Goal: Task Accomplishment & Management: Manage account settings

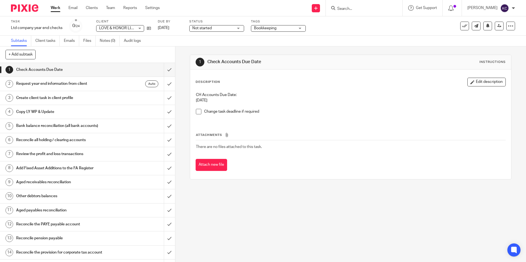
click at [354, 11] on div at bounding box center [364, 8] width 77 height 16
click at [353, 10] on input "Search" at bounding box center [360, 9] width 49 height 5
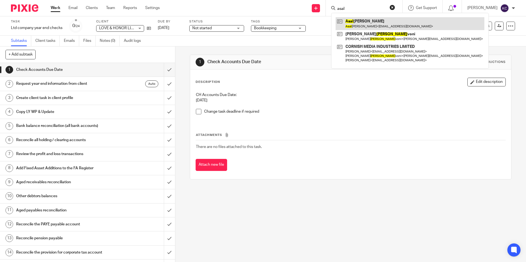
type input "asal"
click at [365, 24] on link at bounding box center [409, 23] width 149 height 13
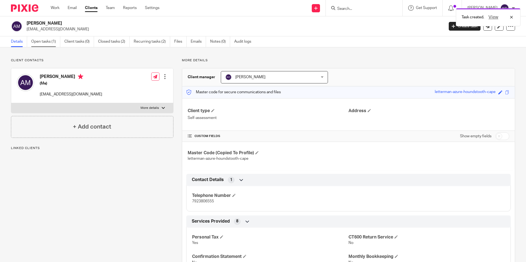
click at [51, 43] on link "Open tasks (1)" at bounding box center [45, 41] width 29 height 11
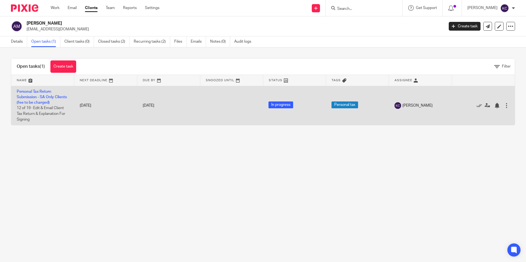
click at [40, 100] on td "Personal Tax Return Submission - SA Only Clients (fee to be charged) 12 of 19 ·…" at bounding box center [42, 105] width 63 height 39
click at [34, 96] on link "Personal Tax Return Submission - SA Only Clients (fee to be charged)" at bounding box center [42, 97] width 50 height 15
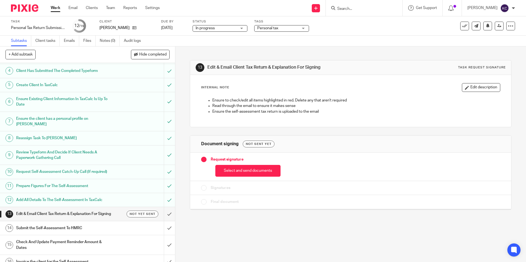
scroll to position [111, 0]
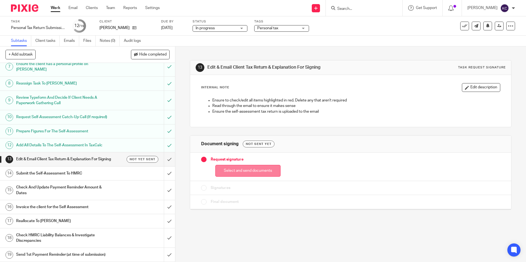
click at [236, 169] on button "Select and send documents" at bounding box center [247, 171] width 65 height 12
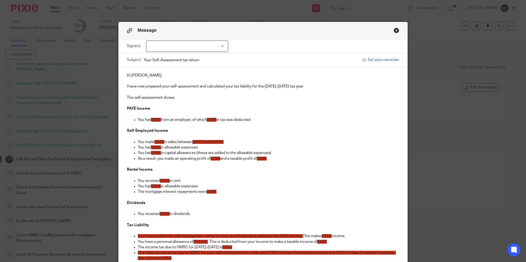
click at [158, 121] on span "£XXX" at bounding box center [156, 120] width 10 height 4
click at [220, 120] on span "£XXX" at bounding box center [216, 120] width 10 height 4
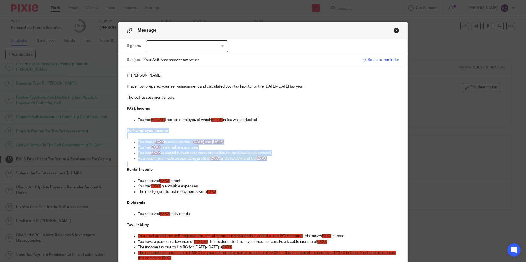
drag, startPoint x: 276, startPoint y: 162, endPoint x: 121, endPoint y: 130, distance: 158.0
click at [121, 130] on div "Hi Asal, I have now prepared your self-assessment and calculated your tax liabi…" at bounding box center [263, 263] width 289 height 392
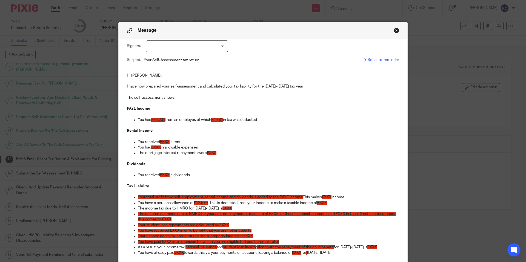
click at [167, 142] on span "£XXX" at bounding box center [165, 142] width 10 height 4
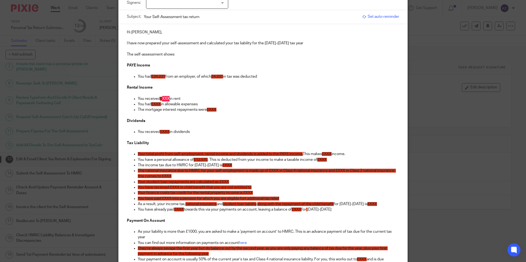
scroll to position [45, 0]
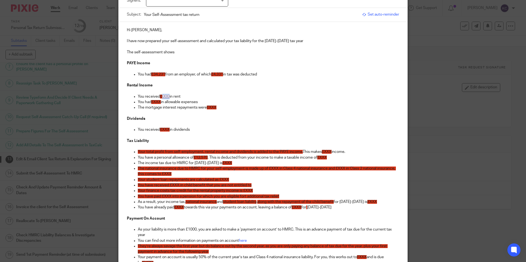
click at [166, 97] on span "£XXX" at bounding box center [165, 97] width 10 height 4
click at [159, 102] on span "£XXX" at bounding box center [156, 102] width 10 height 4
click at [214, 107] on span "£XXX" at bounding box center [212, 108] width 10 height 4
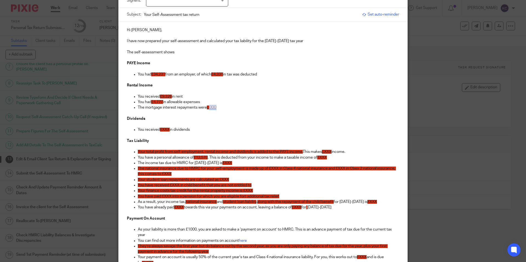
click at [214, 107] on span "£XXX" at bounding box center [212, 108] width 10 height 4
drag, startPoint x: 198, startPoint y: 134, endPoint x: 109, endPoint y: 118, distance: 89.9
click at [109, 118] on div "Message Signers: Asal Mahdavi (0 selected) Subject: Your Self-Assessment tax re…" at bounding box center [263, 131] width 526 height 262
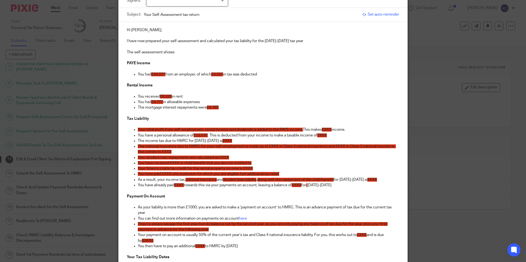
click at [231, 110] on p "The mortgage interest repayments were £4,185" at bounding box center [268, 107] width 261 height 5
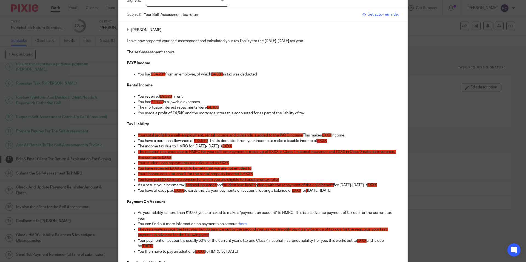
click at [202, 136] on span "Your total profit from self-employment, rental income and dividends is added to…" at bounding box center [220, 136] width 165 height 4
drag, startPoint x: 205, startPoint y: 137, endPoint x: 173, endPoint y: 137, distance: 31.2
click at [173, 137] on span "Your total profit from self-employment, rental income and dividends is added to…" at bounding box center [220, 136] width 165 height 4
drag, startPoint x: 222, startPoint y: 137, endPoint x: 199, endPoint y: 137, distance: 23.0
click at [199, 137] on span "Your total profit from rental income and dividends is added to the PAYE income." at bounding box center [205, 136] width 134 height 4
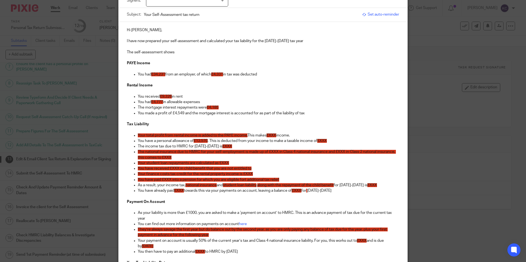
click at [270, 137] on span "£XXX" at bounding box center [271, 136] width 10 height 4
click at [274, 136] on span "£XXX" at bounding box center [271, 136] width 10 height 4
click at [326, 140] on span "£XXX" at bounding box center [322, 141] width 10 height 4
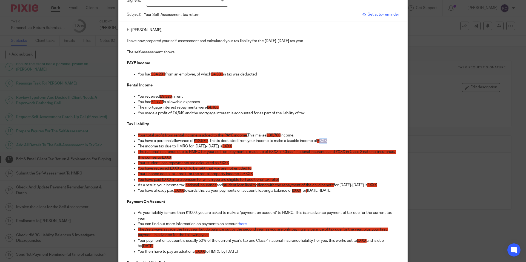
click at [326, 140] on span "£XXX" at bounding box center [322, 141] width 10 height 4
click at [223, 147] on span "£XXX" at bounding box center [227, 147] width 10 height 4
click at [177, 157] on p "The national insurance due to HMRC for your self-employment is made up of £XXX …" at bounding box center [268, 154] width 261 height 11
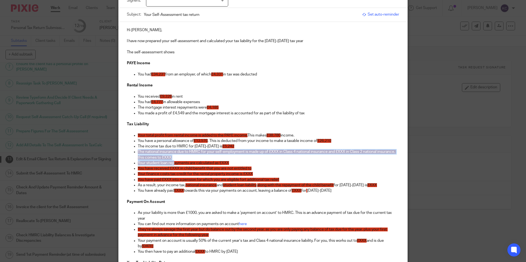
drag, startPoint x: 175, startPoint y: 161, endPoint x: 137, endPoint y: 154, distance: 38.6
click at [137, 154] on ul "Your total profit from rental income is added to the PAYE income. This makes £3…" at bounding box center [263, 166] width 272 height 67
click at [165, 159] on span "The national insurance due to HMRC for your self-employment is made up of £XXX …" at bounding box center [267, 154] width 258 height 9
drag, startPoint x: 175, startPoint y: 158, endPoint x: 131, endPoint y: 155, distance: 43.4
click at [131, 155] on ul "Your total profit from rental income is added to the PAYE income. This makes £3…" at bounding box center [263, 166] width 272 height 67
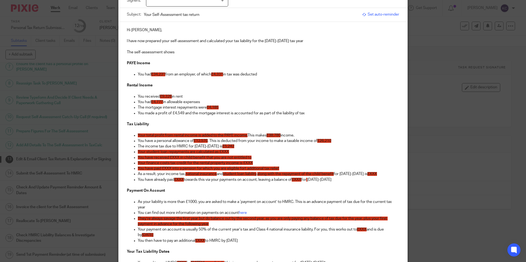
click at [146, 154] on span "Your student loan repayments are calculated as £XXX" at bounding box center [183, 152] width 91 height 4
click at [241, 149] on p "The income tax due to HMRC for 2024-2025 is £5,242" at bounding box center [268, 146] width 261 height 5
click at [242, 154] on span "Your additional student loan repayments are calculated as £XXX" at bounding box center [192, 152] width 108 height 4
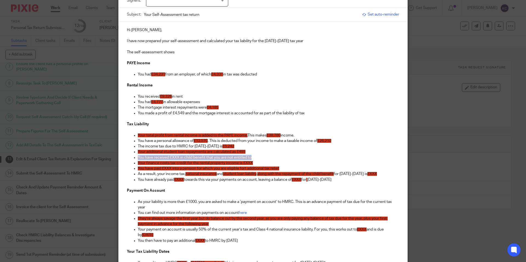
drag, startPoint x: 254, startPoint y: 159, endPoint x: 133, endPoint y: 159, distance: 120.5
click at [138, 159] on li "You have received £XXX in child benefit that you are not entitled to" at bounding box center [268, 157] width 261 height 5
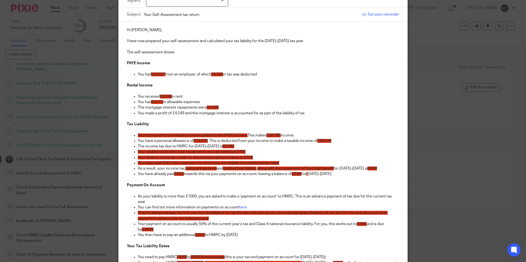
click at [250, 158] on span "Your finance costs tax credit for the rental property income is £XXX" at bounding box center [195, 158] width 115 height 4
click at [294, 164] on p "You have paid £XXX into a pension for which you are eligible fort additional ta…" at bounding box center [268, 162] width 261 height 5
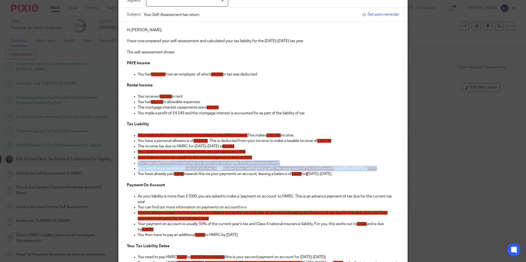
drag, startPoint x: 381, startPoint y: 170, endPoint x: 110, endPoint y: 164, distance: 271.7
click at [110, 164] on div "Message Signers: Asal Mahdavi (0 selected) Subject: Your Self-Assessment tax re…" at bounding box center [263, 131] width 526 height 262
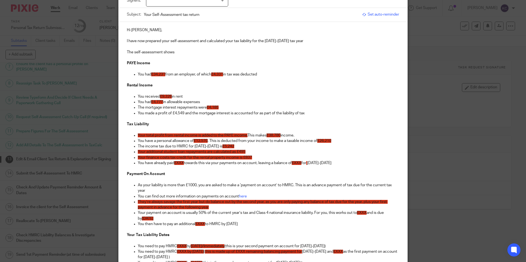
click at [256, 159] on p "Your finance costs tax credit for the rental property income is £837" at bounding box center [268, 157] width 261 height 5
click at [180, 164] on span "£XXX" at bounding box center [179, 163] width 10 height 4
click at [204, 164] on p "You have already paid £4,331 towards this via your payments on account, leaving…" at bounding box center [268, 162] width 261 height 5
drag, startPoint x: 202, startPoint y: 163, endPoint x: 238, endPoint y: 163, distance: 36.4
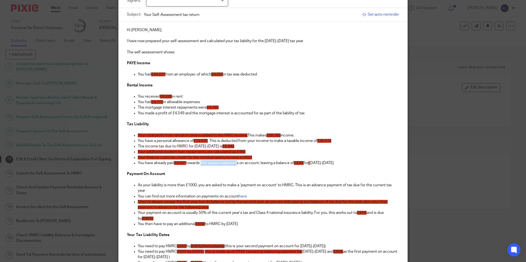
click at [238, 163] on p "You have already paid £4,331 towards this via your payments on account, leaving…" at bounding box center [268, 162] width 261 height 5
click at [168, 164] on p "You have already paid £4,331 towards this via your payments on account, leaving…" at bounding box center [268, 162] width 261 height 5
drag, startPoint x: 211, startPoint y: 164, endPoint x: 270, endPoint y: 165, distance: 59.2
click at [270, 165] on p "You have already also paid £4,331 towards this via your payments on account, le…" at bounding box center [268, 162] width 261 height 5
click at [238, 163] on p "You have already also paid £4,331 towards your liability, leaving a balance of …" at bounding box center [268, 162] width 261 height 5
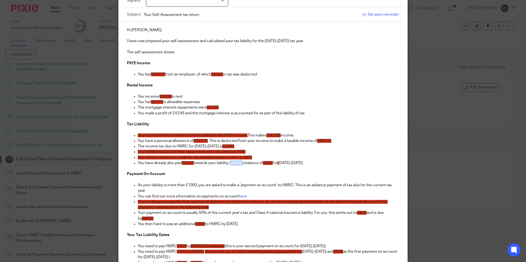
click at [238, 163] on p "You have already also paid £4,331 towards your liability, leaving a balance of …" at bounding box center [268, 162] width 261 height 5
click at [277, 163] on span "£XXX" at bounding box center [274, 163] width 10 height 4
click at [243, 153] on span "Your additional student loan repayments are calculated as £495" at bounding box center [192, 152] width 108 height 4
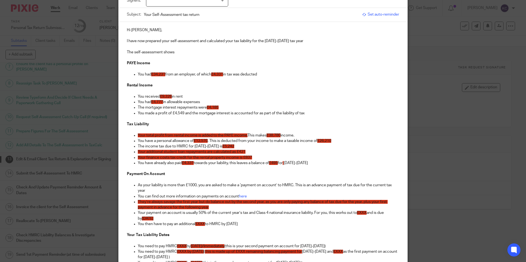
click at [231, 164] on p "You have already also paid £4,331 towards your liability, this leaves a balance…" at bounding box center [268, 162] width 261 height 5
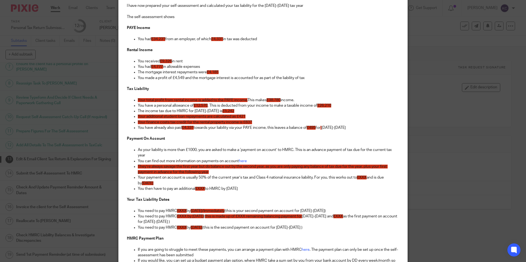
scroll to position [80, 0]
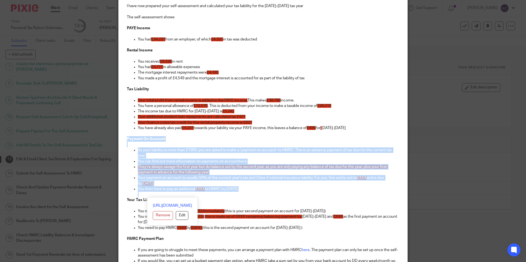
drag, startPoint x: 268, startPoint y: 193, endPoint x: 99, endPoint y: 141, distance: 177.1
click at [99, 141] on div "Message Signers: Asal Mahdavi (0 selected) Subject: Your Self-Assessment tax re…" at bounding box center [263, 131] width 526 height 262
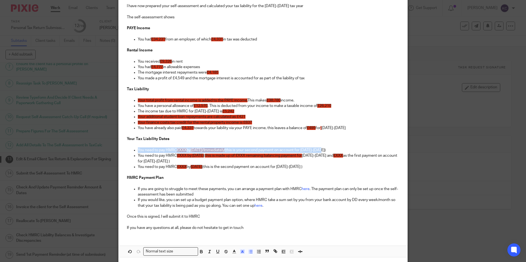
drag, startPoint x: 342, startPoint y: 149, endPoint x: 125, endPoint y: 152, distance: 217.1
click at [125, 152] on div "Hi Asal, I have now prepared your self-assessment and calculated your tax liabi…" at bounding box center [263, 111] width 289 height 248
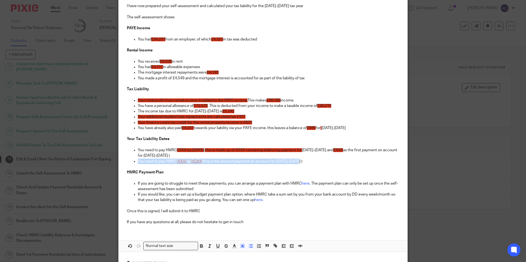
drag, startPoint x: 319, startPoint y: 162, endPoint x: 94, endPoint y: 164, distance: 224.2
click at [94, 164] on div "Message Signers: Asal Mahdavi (0 selected) Subject: Your Self-Assessment tax re…" at bounding box center [263, 131] width 526 height 262
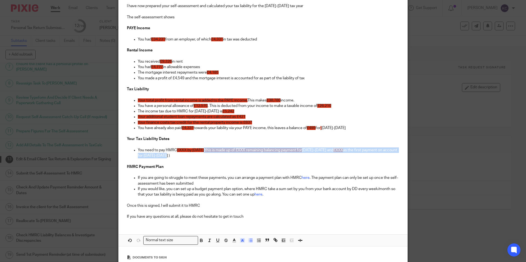
drag, startPoint x: 226, startPoint y: 151, endPoint x: 380, endPoint y: 155, distance: 153.9
click at [380, 155] on p "You need to pay HMRC £XXX by 31st January 2026 ( this is made up of £XXX remain…" at bounding box center [268, 153] width 261 height 11
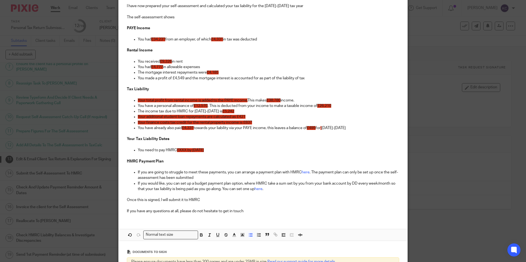
click at [183, 152] on span "£XXX by 31st January 2026" at bounding box center [190, 150] width 27 height 4
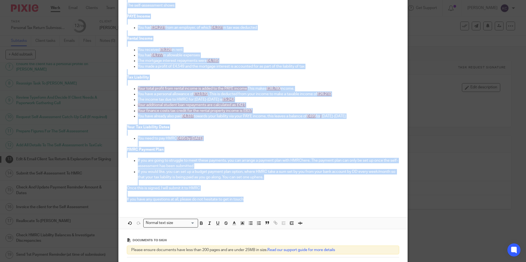
scroll to position [0, 0]
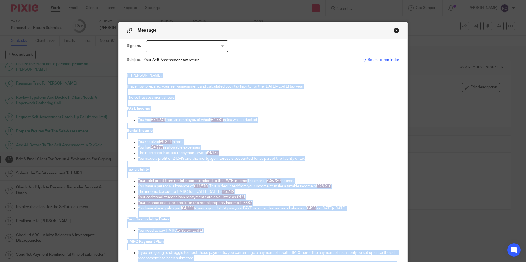
drag, startPoint x: 248, startPoint y: 202, endPoint x: 144, endPoint y: -32, distance: 256.3
click at [144, 0] on html "Work Email Clients Team Reports Settings Work Email Clients Team Reports Settin…" at bounding box center [263, 131] width 526 height 262
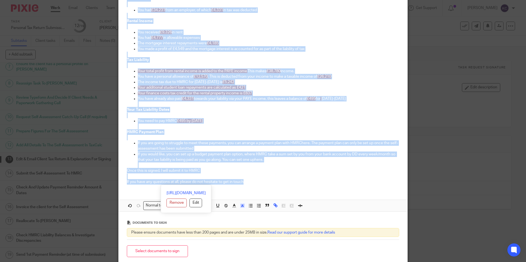
scroll to position [161, 0]
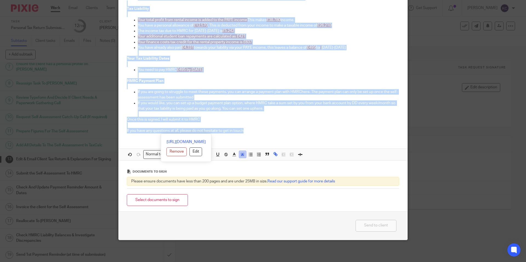
click at [243, 156] on rect "button" at bounding box center [243, 156] width 0 height 0
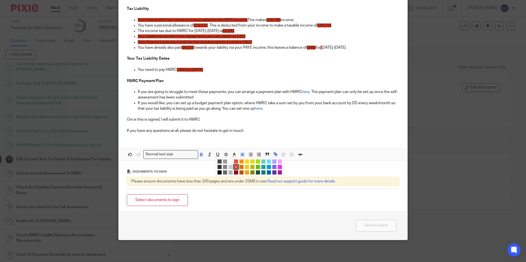
click at [228, 162] on li "color:#FFFFFF" at bounding box center [230, 162] width 4 height 4
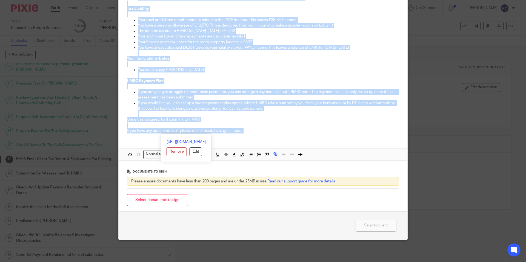
click at [269, 101] on p "If you would like, you can set up a budget payment plan option, where HMRC take…" at bounding box center [268, 105] width 261 height 11
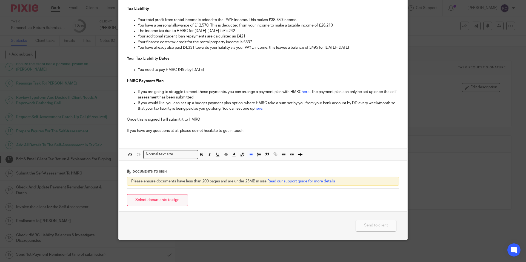
click at [144, 202] on button "Select documents to sign" at bounding box center [157, 200] width 61 height 12
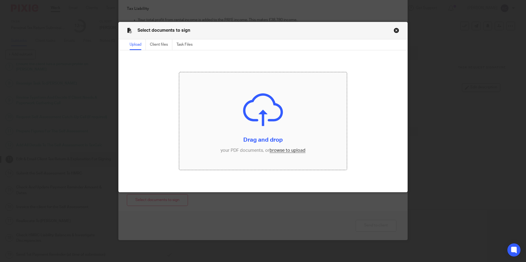
click at [280, 110] on input "file" at bounding box center [263, 121] width 168 height 98
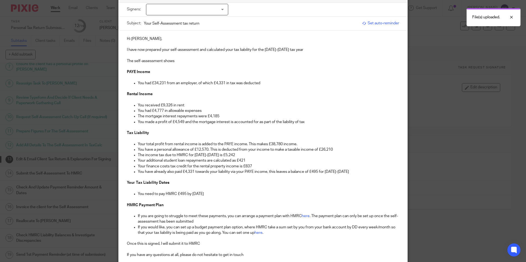
scroll to position [0, 0]
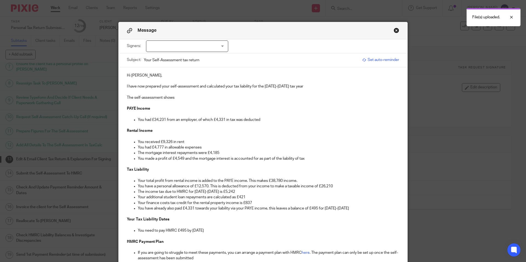
click at [176, 46] on div at bounding box center [187, 46] width 82 height 11
click at [179, 55] on li "[PERSON_NAME]" at bounding box center [187, 57] width 82 height 11
checkbox input "true"
click at [319, 85] on p "I have now prepared your self-assessment and calculated your tax liability for …" at bounding box center [263, 86] width 272 height 5
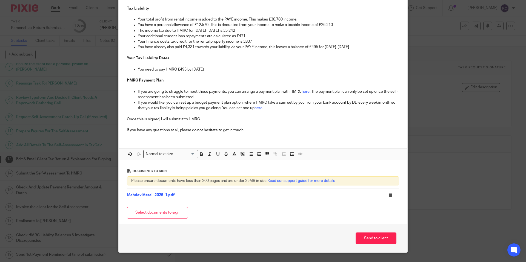
scroll to position [174, 0]
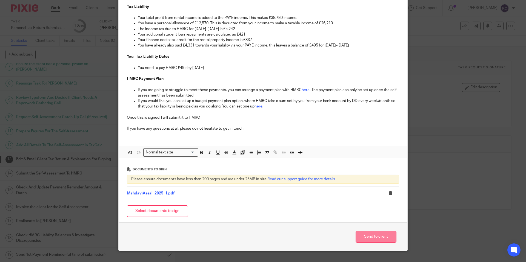
click at [363, 237] on button "Send to client" at bounding box center [375, 237] width 41 height 12
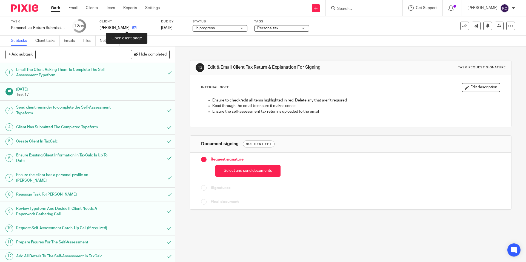
click at [132, 27] on icon at bounding box center [134, 28] width 4 height 4
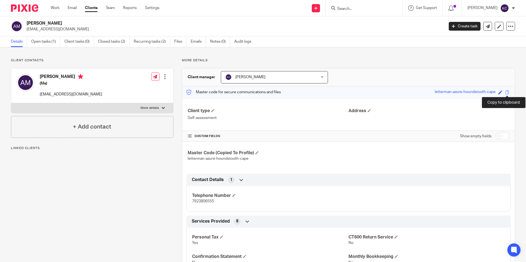
click at [507, 93] on span at bounding box center [507, 92] width 4 height 4
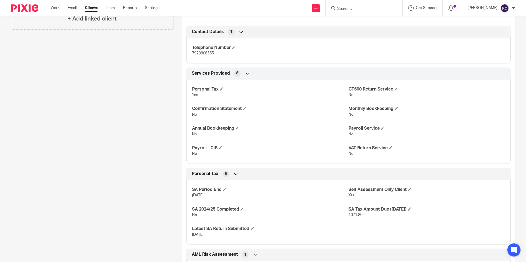
scroll to position [282, 0]
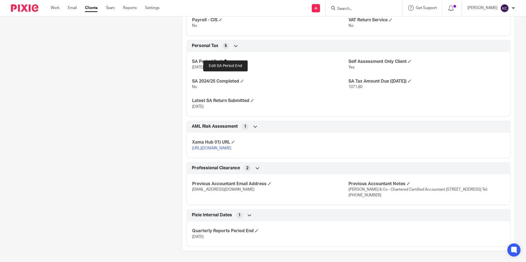
click at [224, 60] on span at bounding box center [224, 61] width 3 height 3
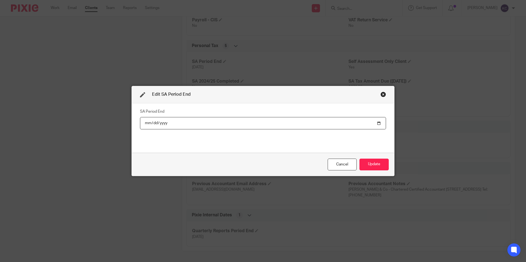
click at [164, 123] on input "[DATE]" at bounding box center [263, 123] width 246 height 12
type input "[DATE]"
click at [371, 162] on button "Update" at bounding box center [373, 165] width 29 height 12
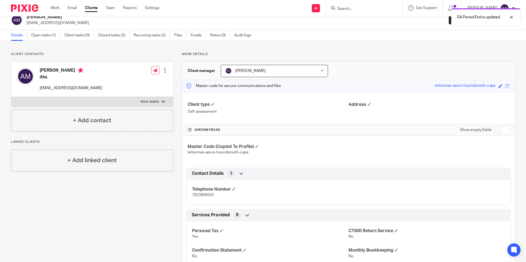
scroll to position [0, 0]
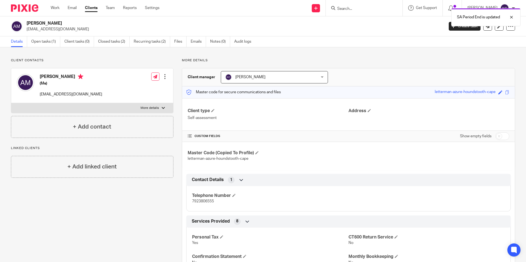
click at [505, 138] on input "checkbox" at bounding box center [502, 137] width 14 height 8
checkbox input "true"
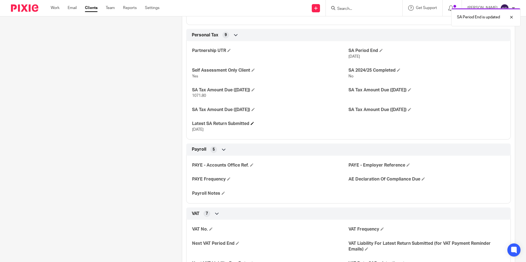
scroll to position [416, 0]
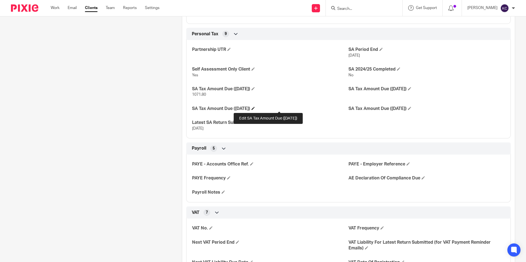
click at [255, 108] on span at bounding box center [252, 108] width 3 height 3
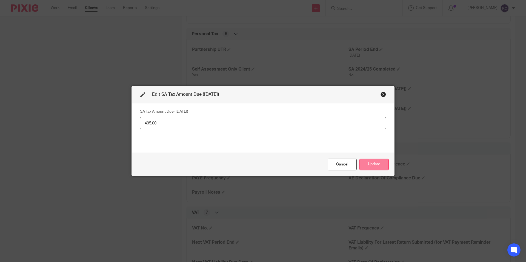
type input "495.00"
click at [363, 163] on button "Update" at bounding box center [373, 165] width 29 height 12
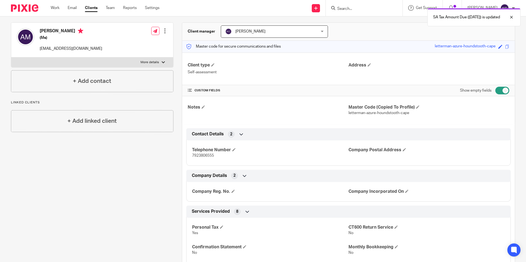
scroll to position [0, 0]
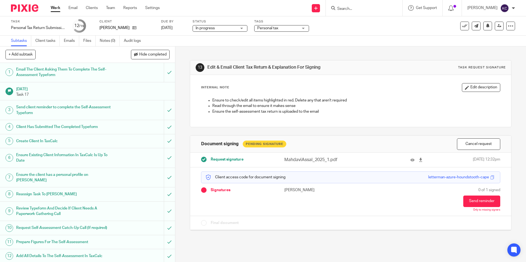
scroll to position [111, 0]
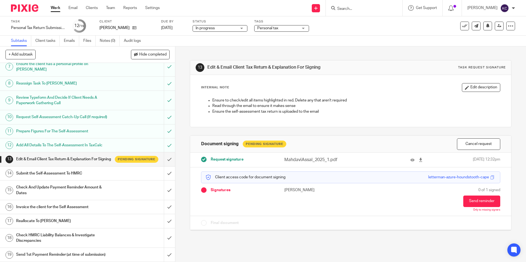
click at [87, 187] on h1 "Check And Update Payment Reminder Amount & Dates" at bounding box center [63, 190] width 95 height 14
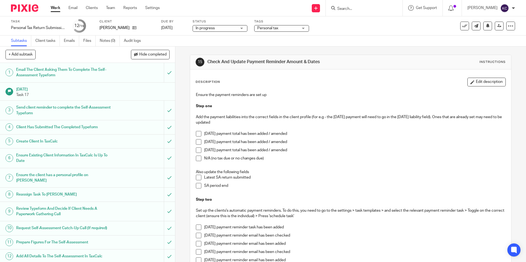
click at [83, 70] on h1 "Email The Client Asking Them To Complete The Self-Assessment Typeform" at bounding box center [63, 73] width 95 height 14
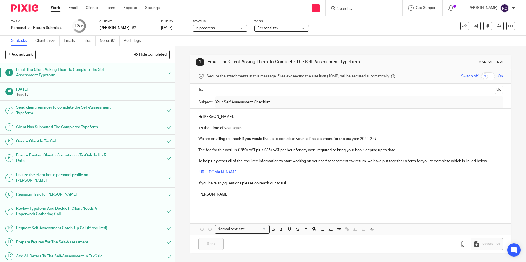
scroll to position [111, 0]
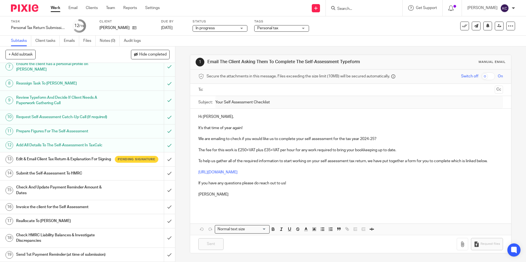
click at [90, 206] on h1 "Invoice the client for the Self Assessment" at bounding box center [63, 207] width 95 height 8
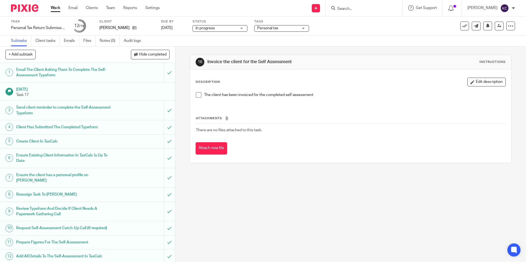
click at [199, 96] on span at bounding box center [198, 94] width 5 height 5
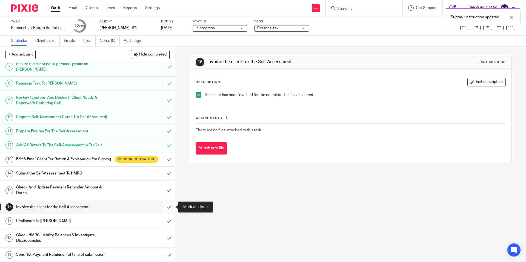
click at [170, 206] on input "submit" at bounding box center [87, 207] width 175 height 14
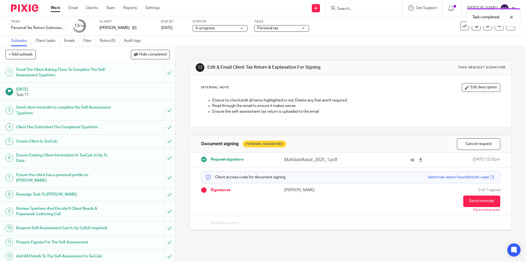
click at [281, 29] on span "Personal tax" at bounding box center [277, 28] width 41 height 6
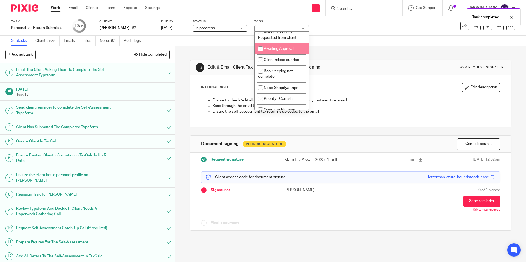
scroll to position [149, 0]
click at [287, 51] on span "Awaiting Approval" at bounding box center [279, 49] width 30 height 4
checkbox input "true"
